Goal: Obtain resource: Download file/media

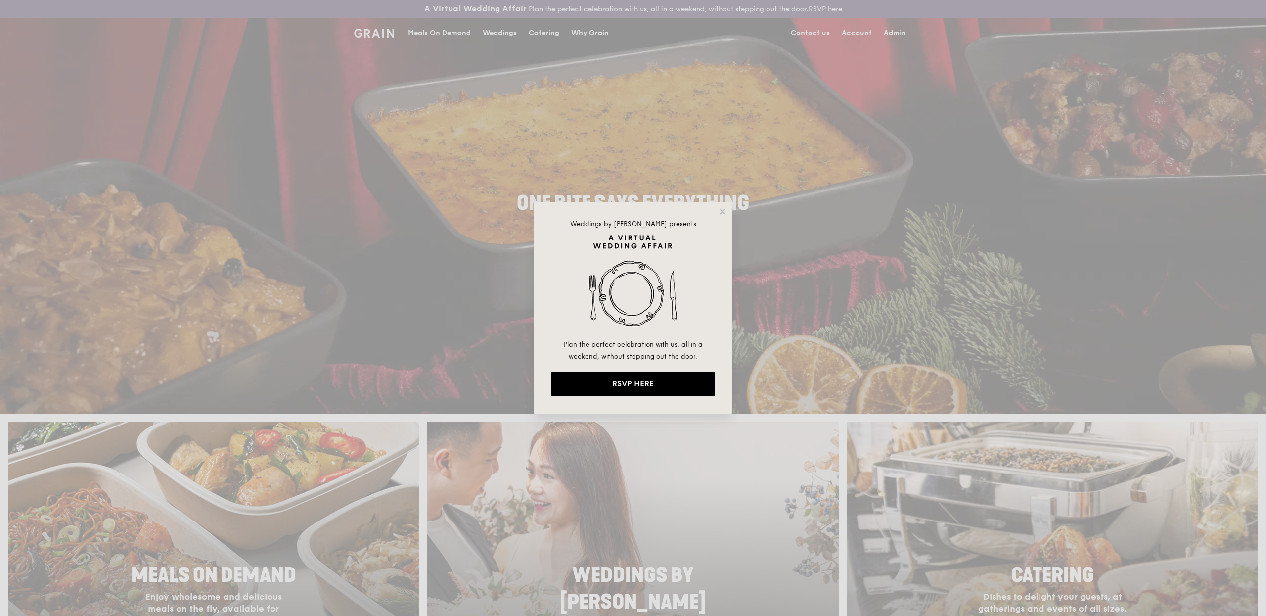
click at [557, 112] on div "Weddings by [PERSON_NAME] presents Plan the perfect celebration with us, all in…" at bounding box center [633, 308] width 1266 height 616
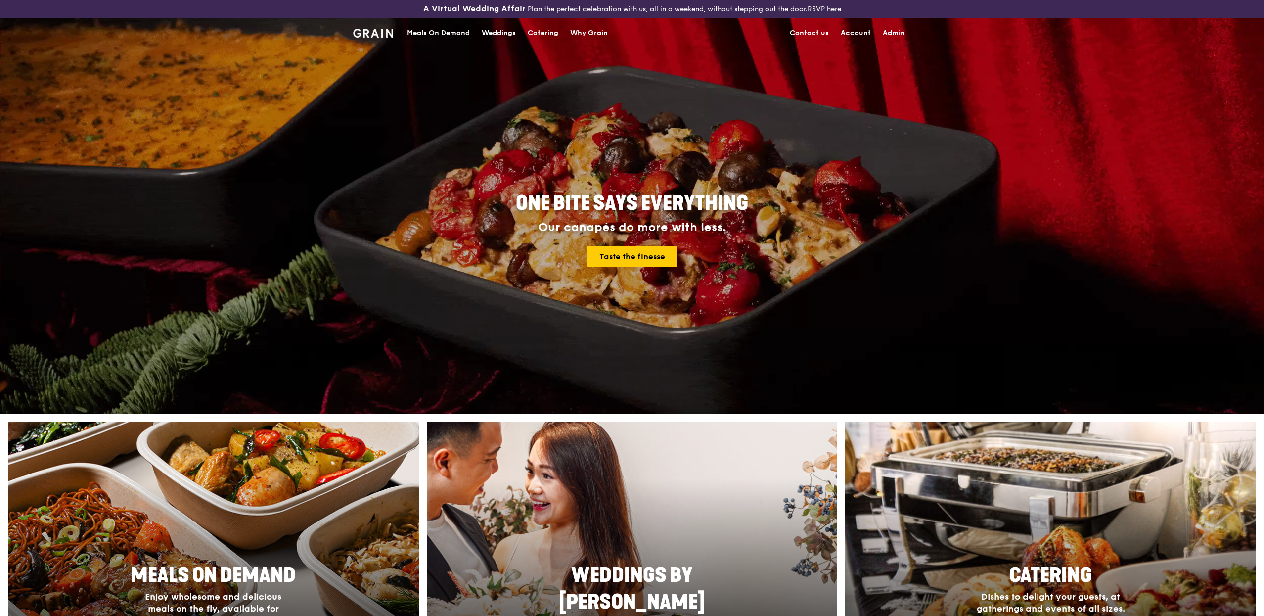
click at [445, 38] on div "Meals On Demand" at bounding box center [438, 33] width 63 height 30
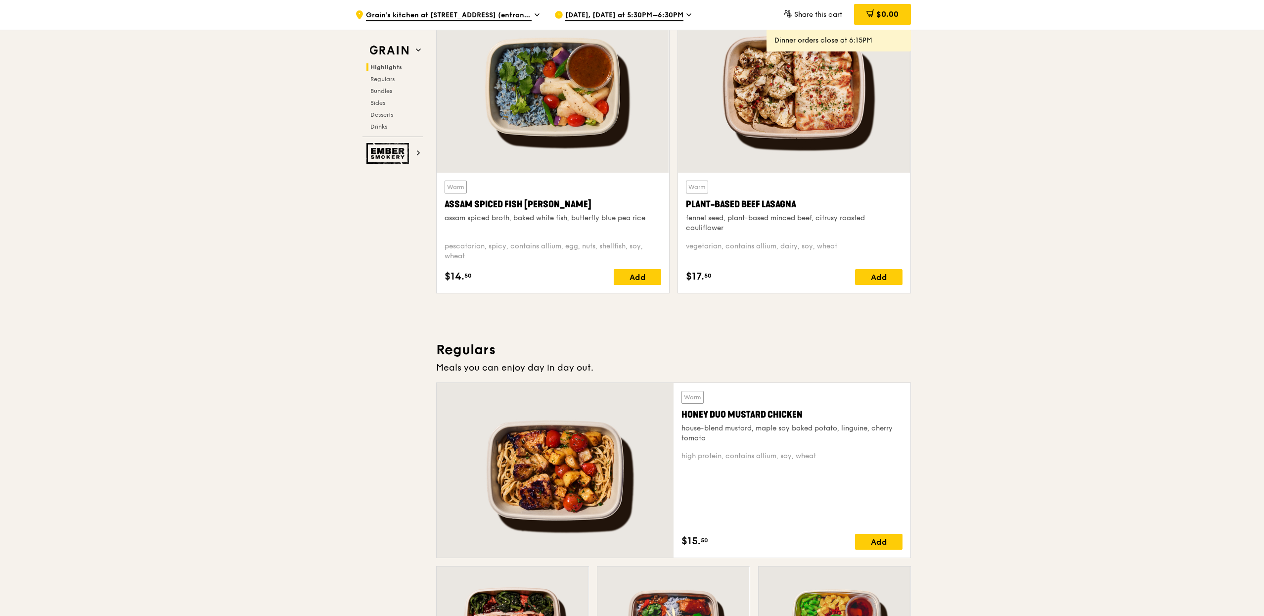
scroll to position [333, 0]
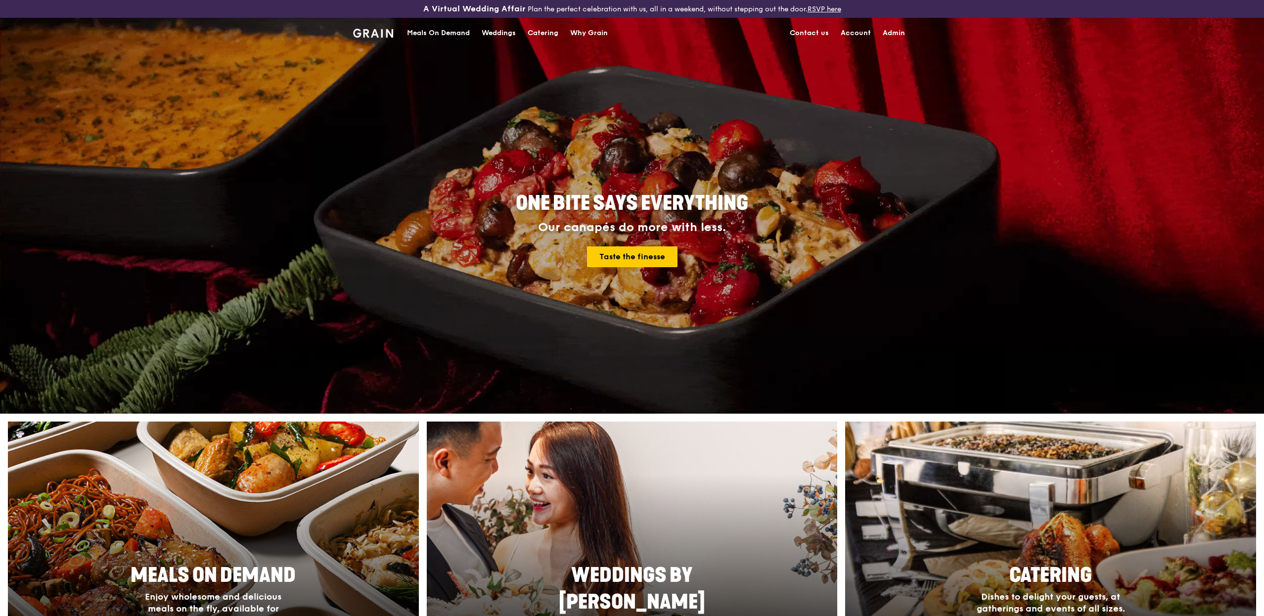
click at [546, 30] on div "Catering" at bounding box center [543, 33] width 31 height 30
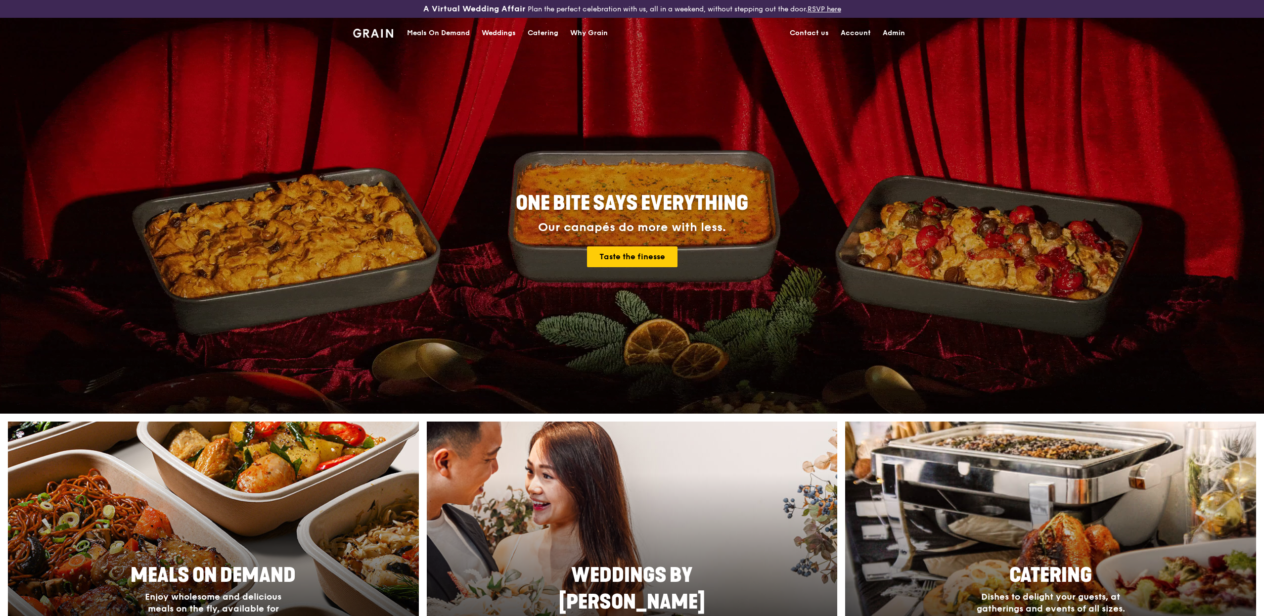
click at [546, 30] on div "Catering" at bounding box center [543, 33] width 31 height 30
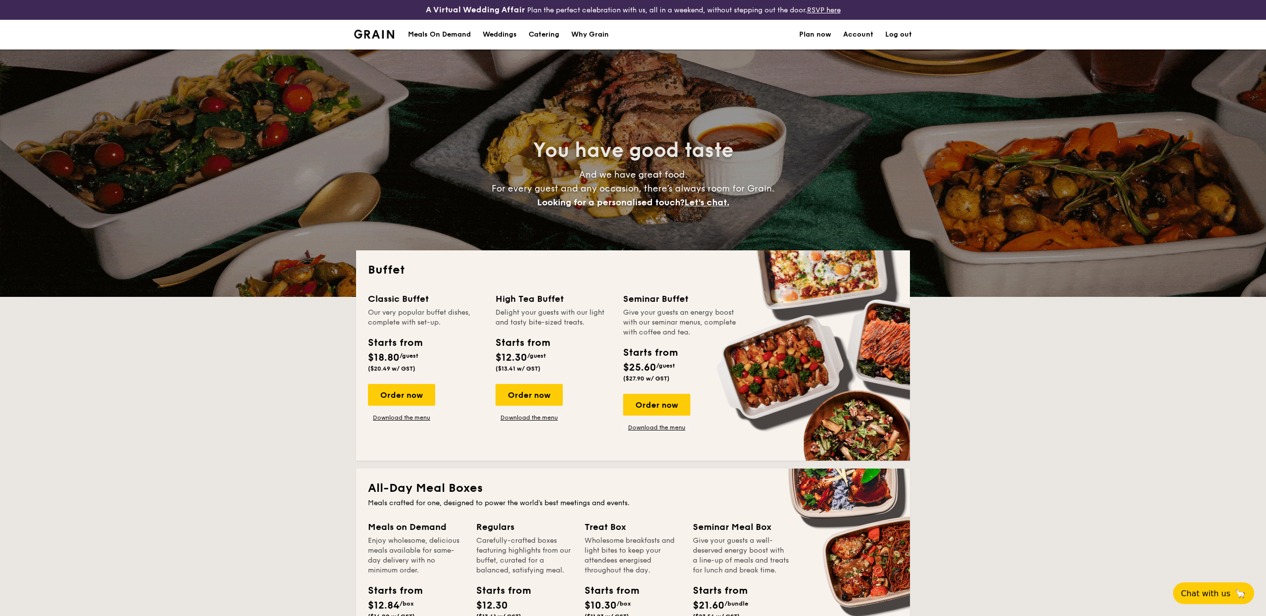
select select
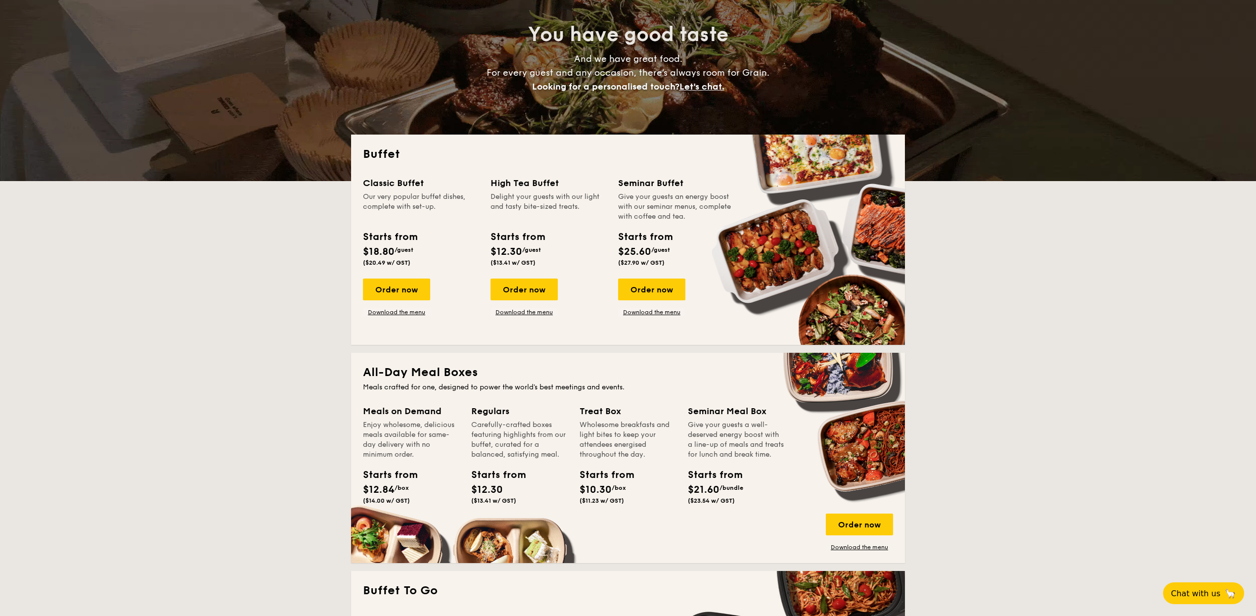
scroll to position [285, 0]
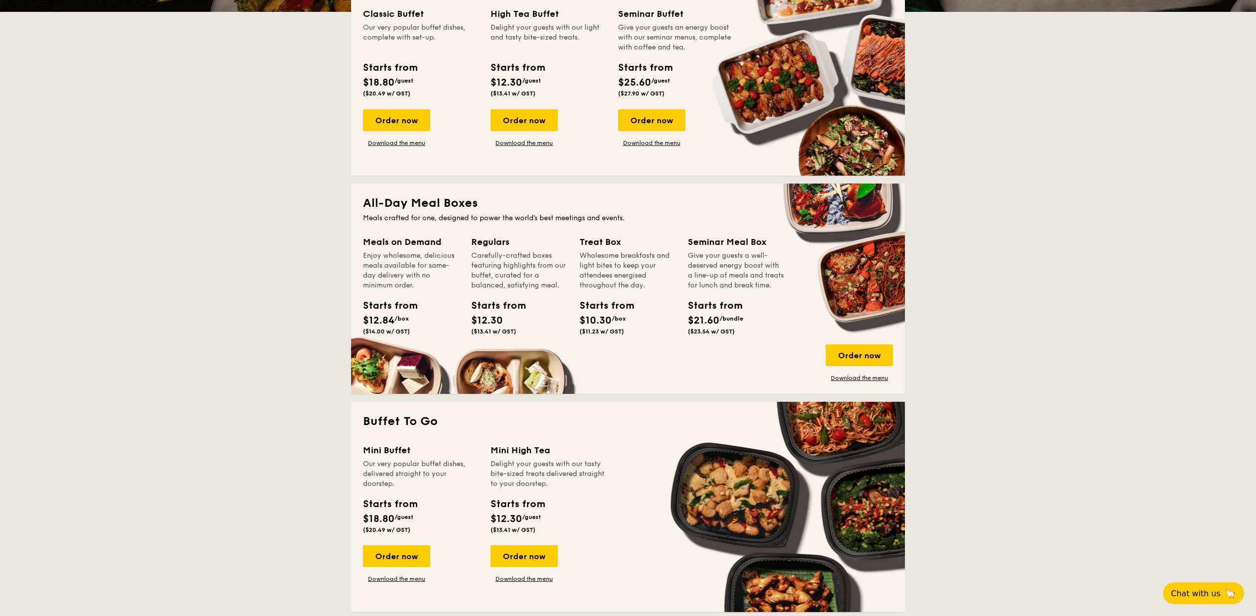
click at [876, 384] on div "All-Day Meal Boxes Meals crafted for one, designed to power the world's best me…" at bounding box center [628, 288] width 554 height 210
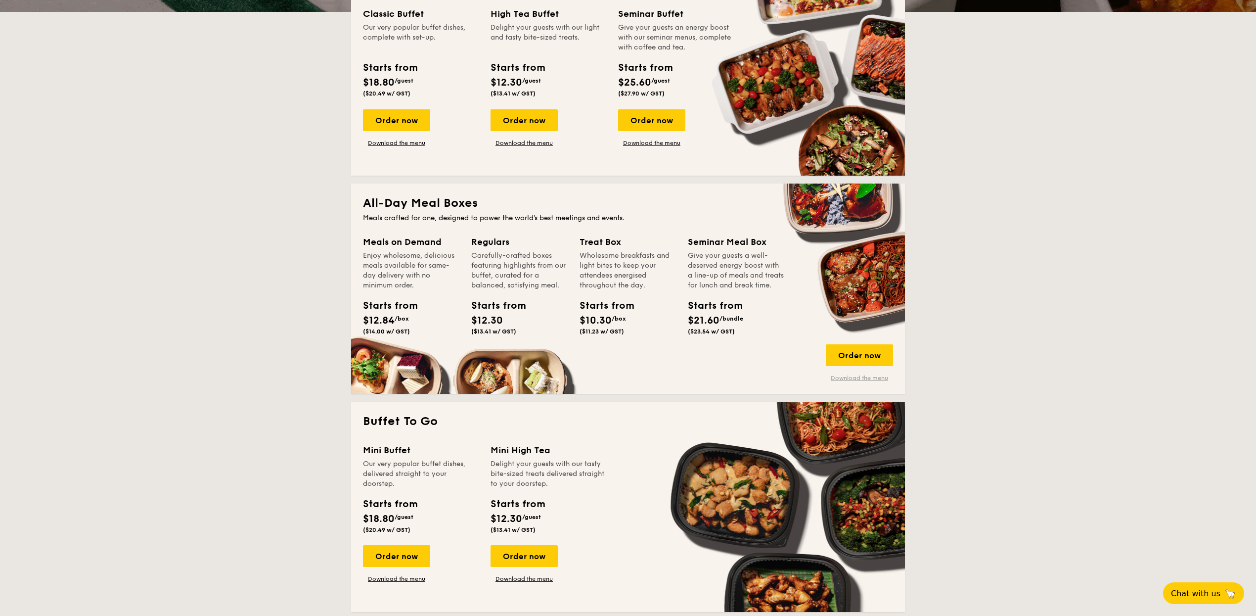
click at [876, 380] on link "Download the menu" at bounding box center [859, 378] width 67 height 8
